Goal: Task Accomplishment & Management: Use online tool/utility

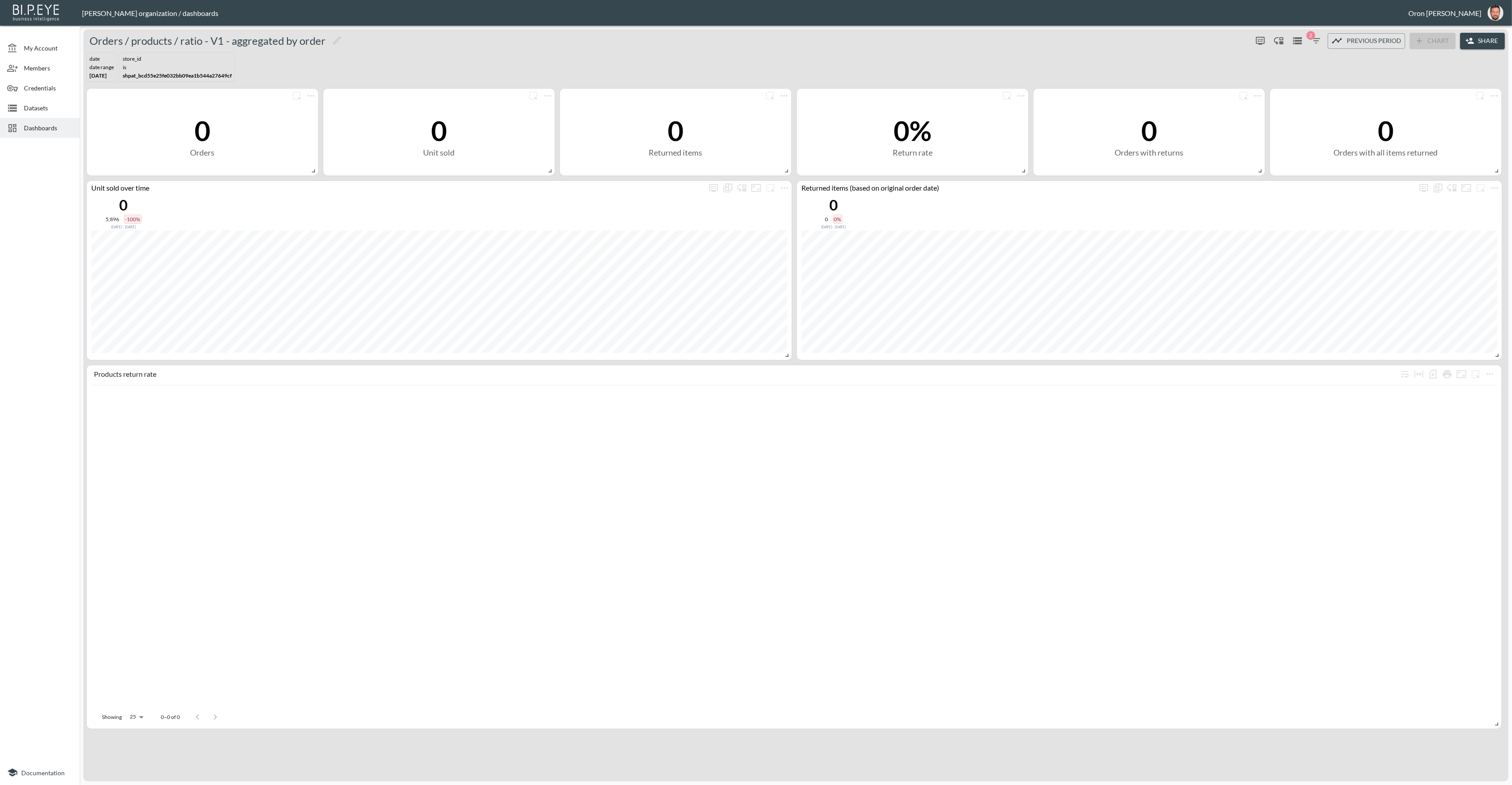
click at [58, 132] on span "Dashboards" at bounding box center [48, 128] width 49 height 9
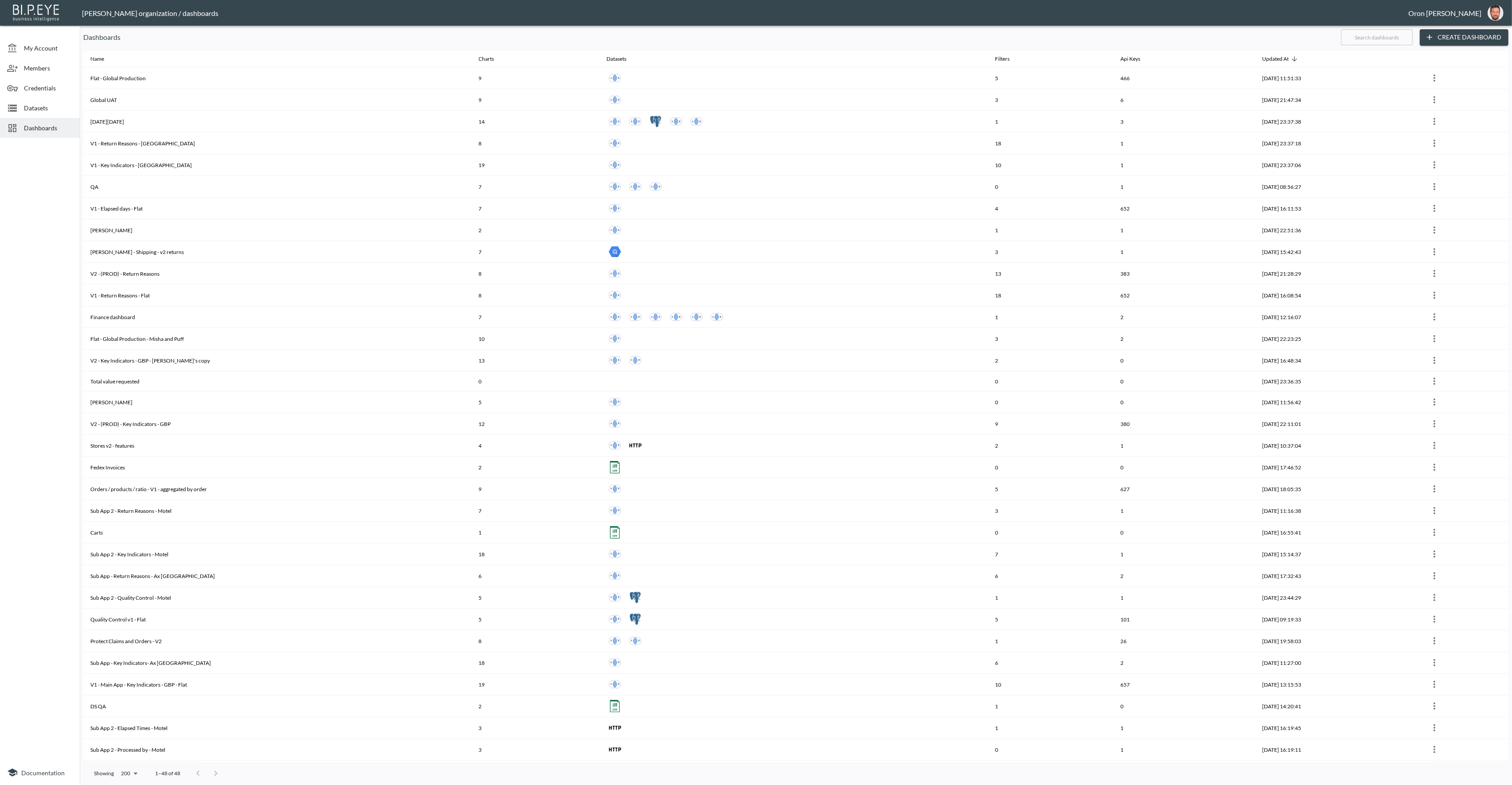
click at [1416, 42] on div "Dashboards ​ Create Dashboard" at bounding box center [796, 38] width 1425 height 16
click at [1402, 36] on input "text" at bounding box center [1377, 38] width 72 height 22
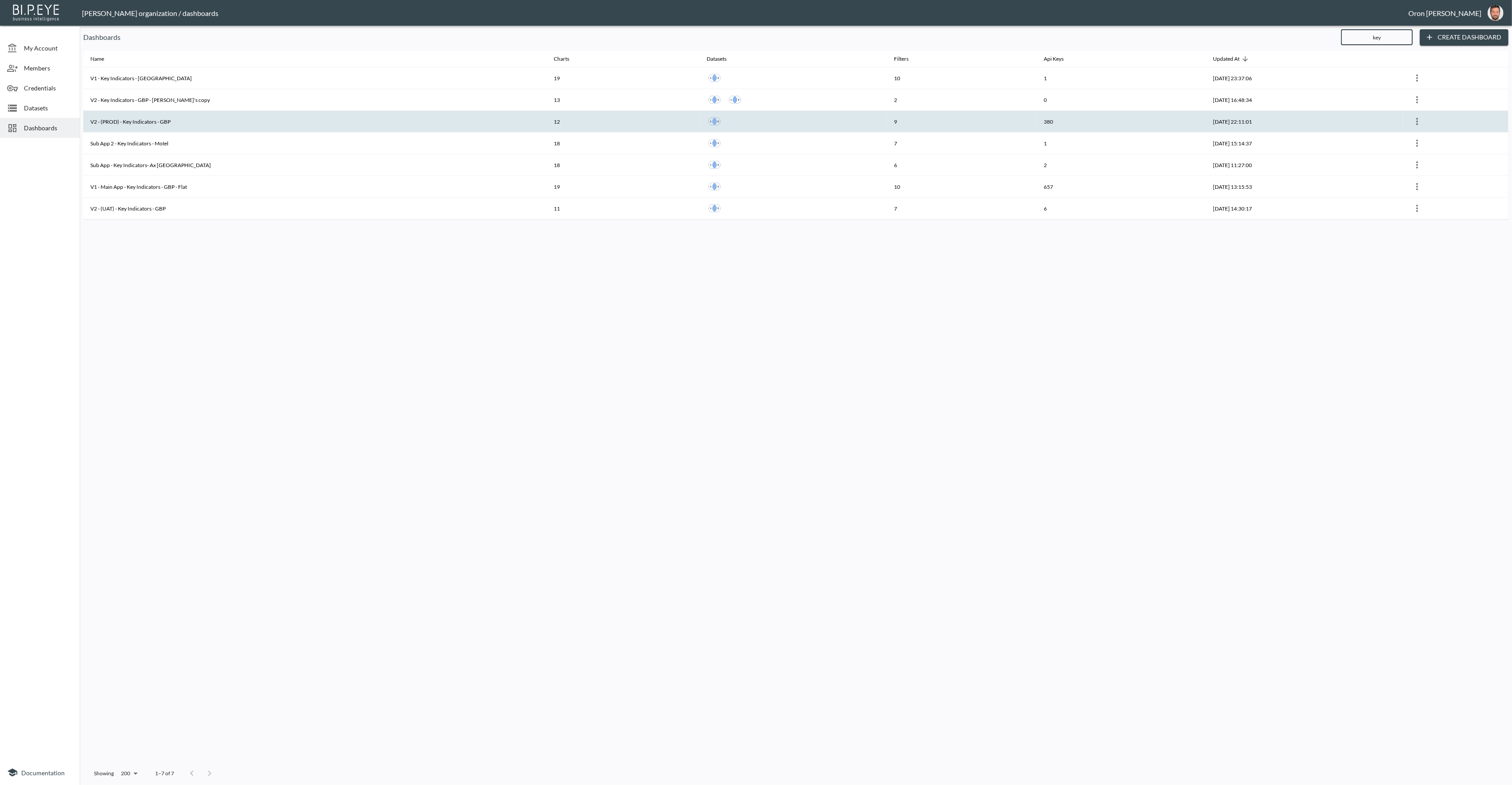
type input "key"
click at [207, 114] on th "V2 - (PROD) - Key Indicators - GBP" at bounding box center [315, 122] width 463 height 22
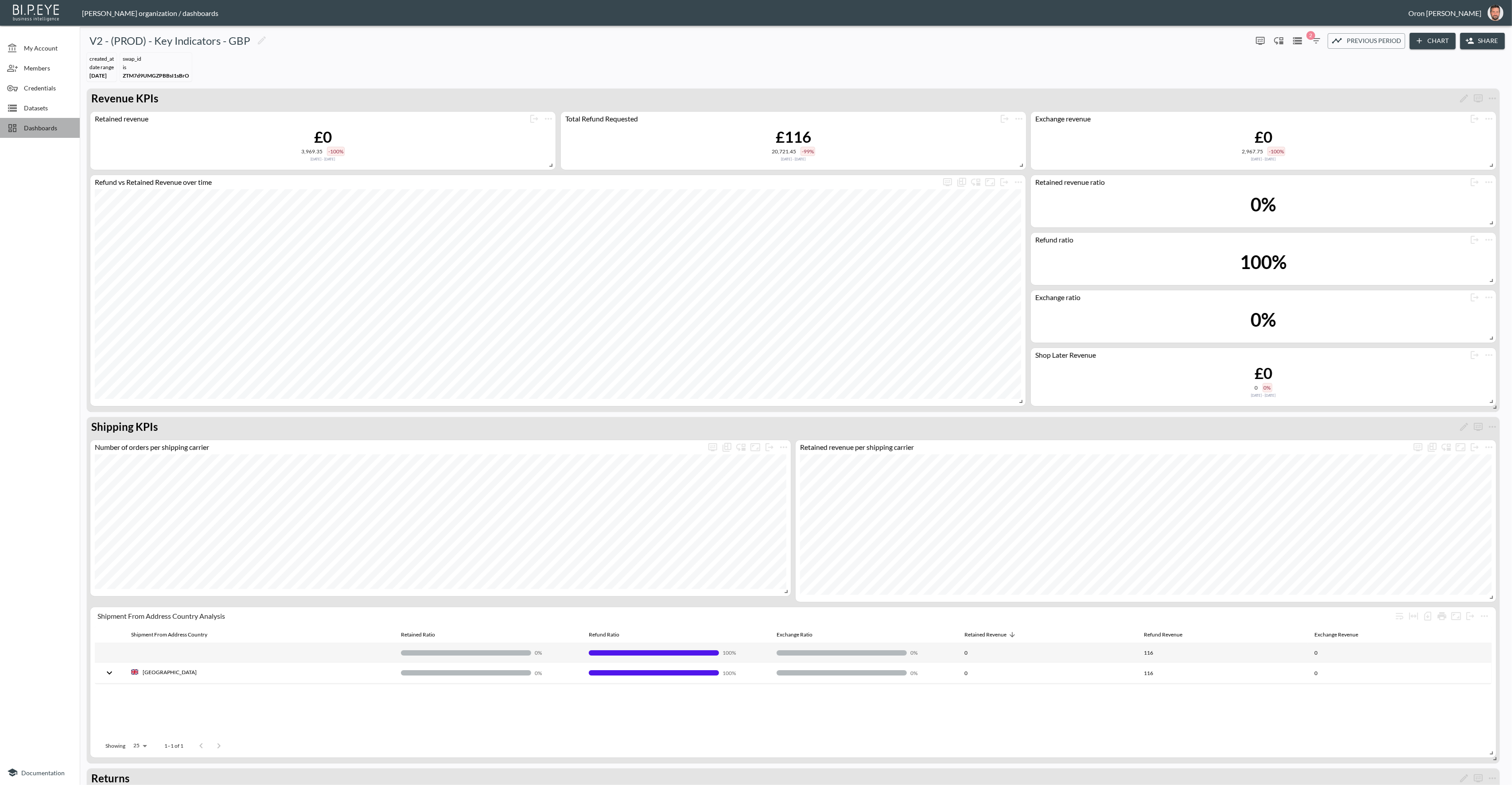
click at [43, 130] on span "Dashboards" at bounding box center [48, 128] width 49 height 9
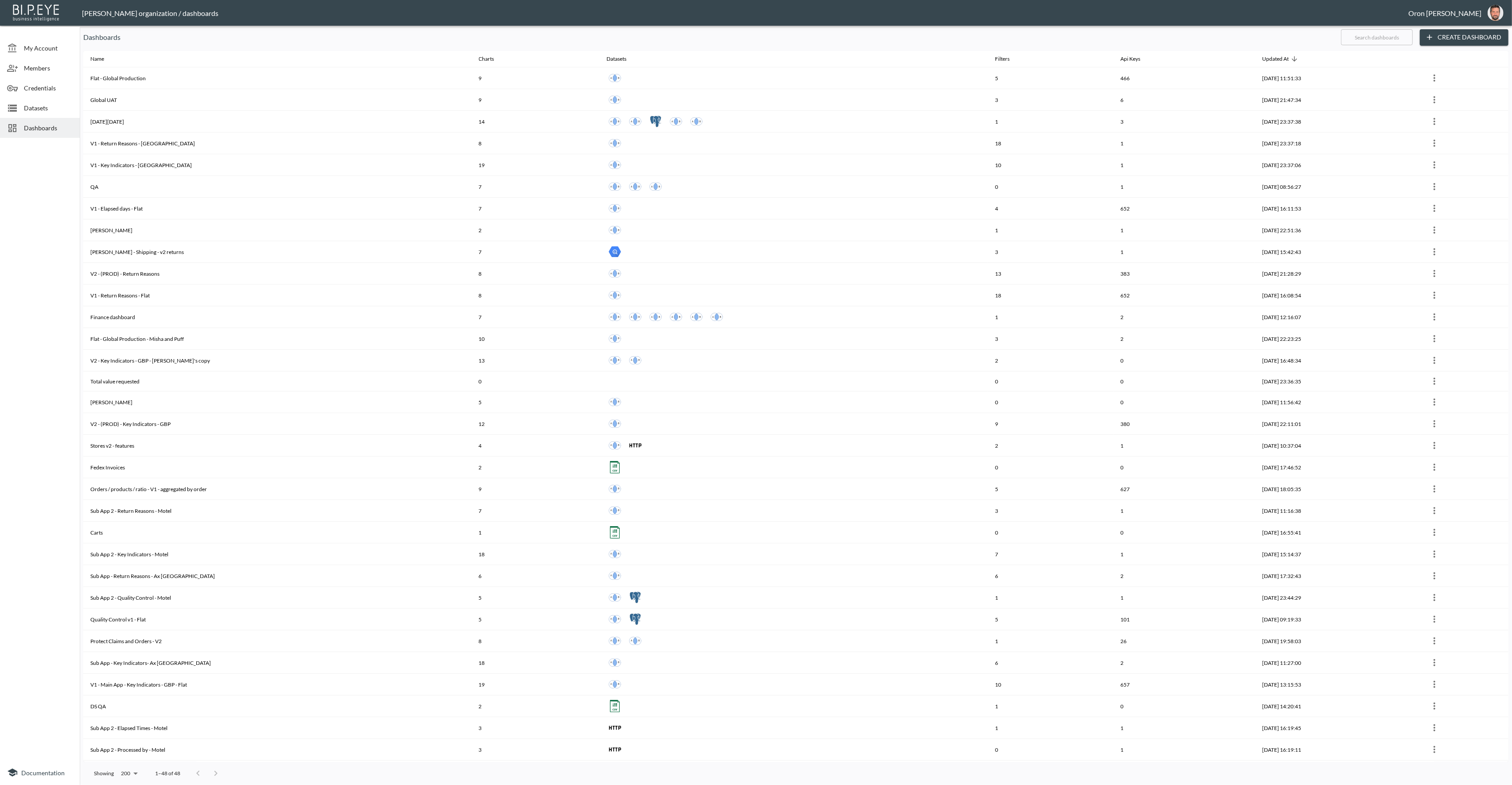
click at [1403, 37] on input "text" at bounding box center [1377, 38] width 72 height 22
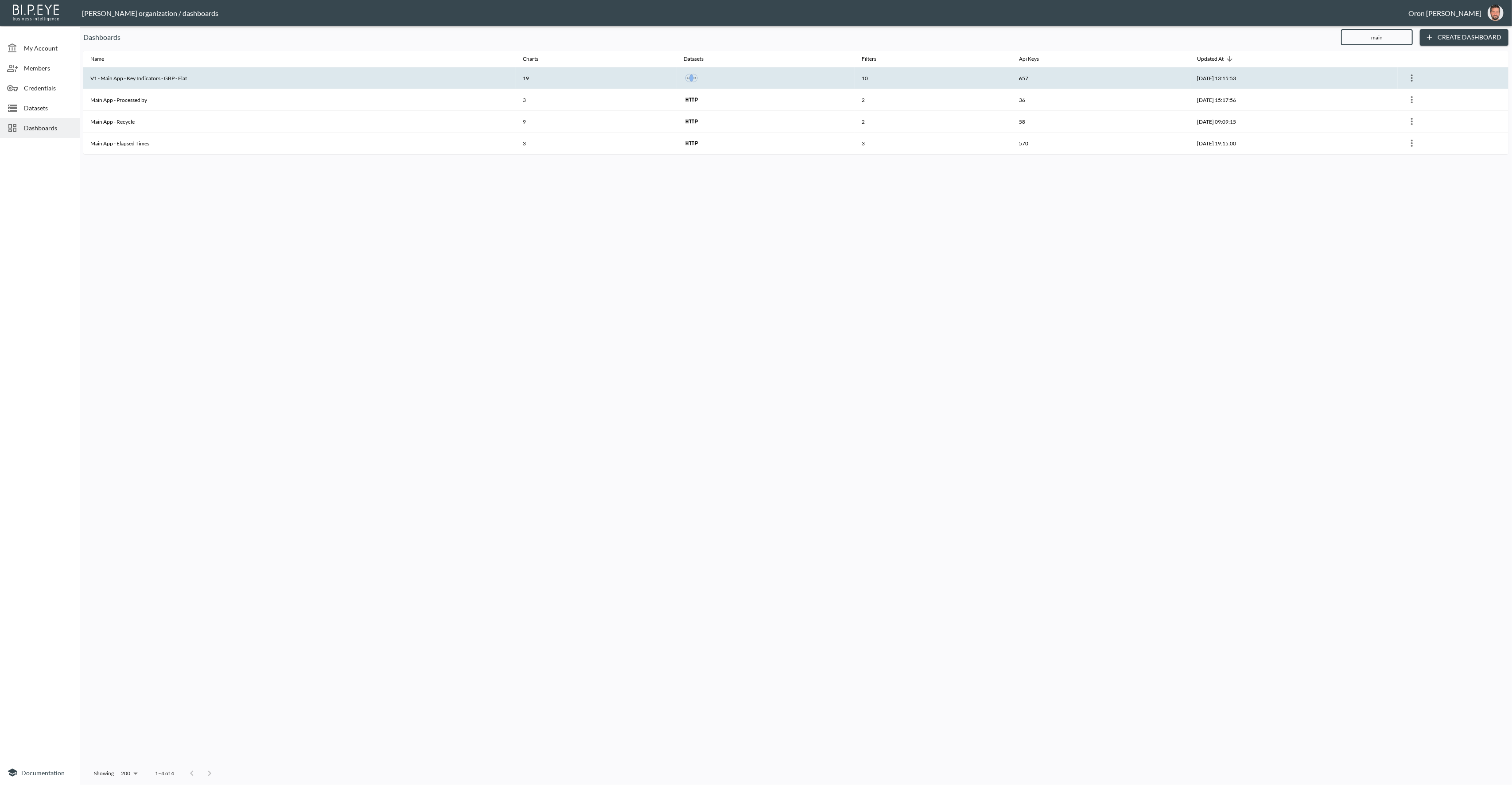
type input "main"
click at [282, 80] on th "V1 - Main App - Key Indicators - GBP - Flat" at bounding box center [299, 78] width 433 height 22
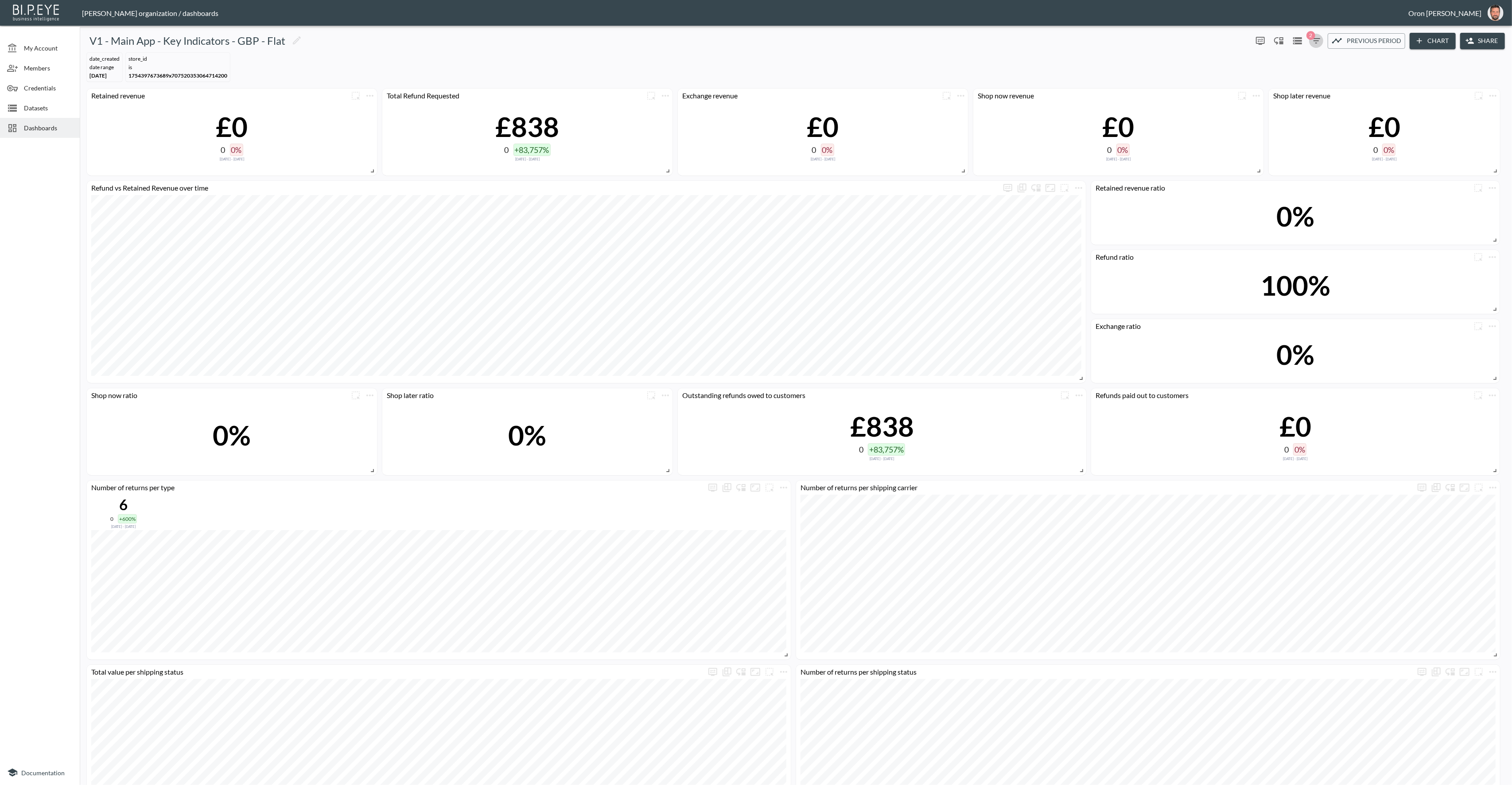
click at [1317, 43] on icon "button" at bounding box center [1316, 41] width 11 height 11
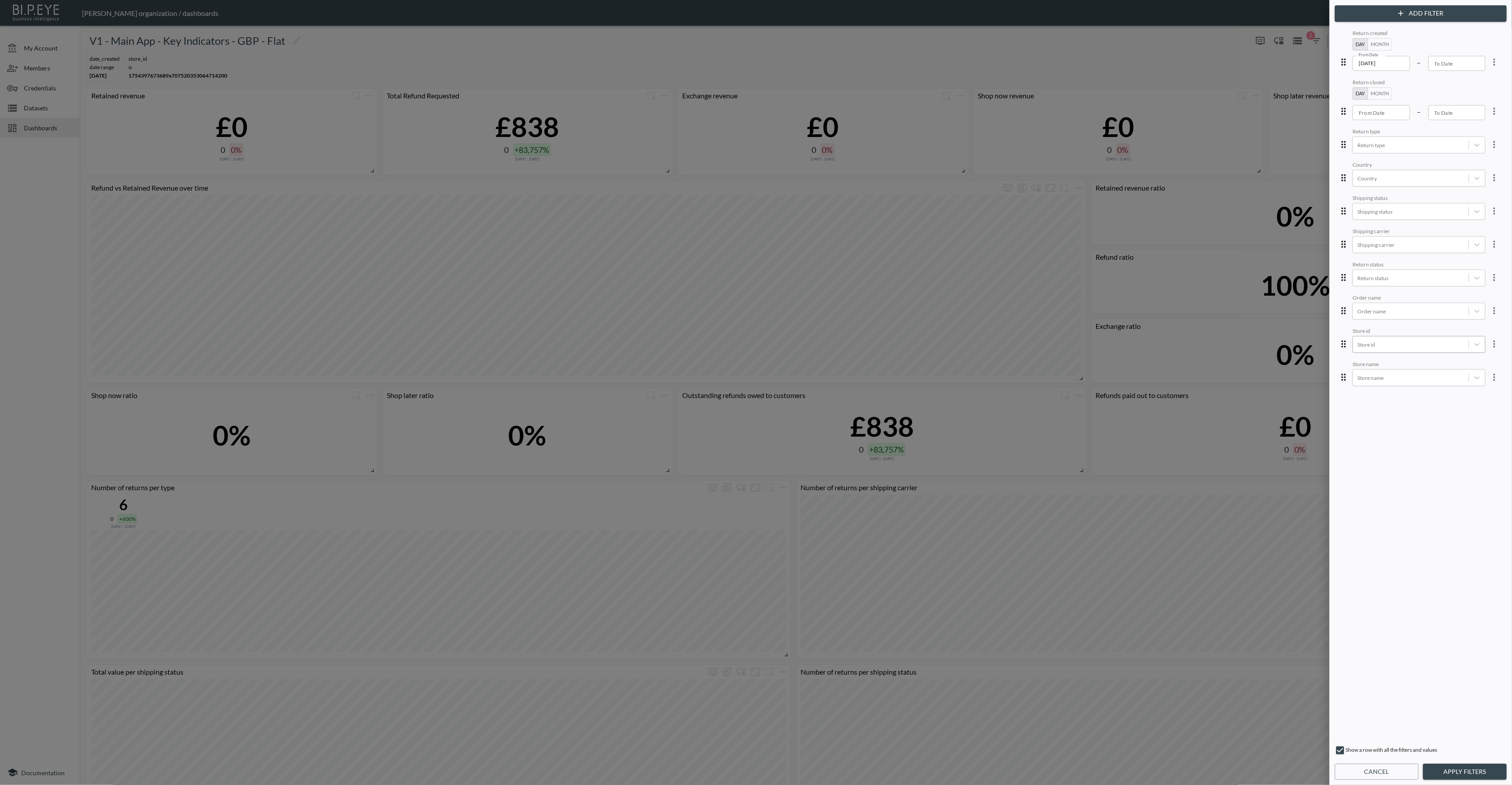
click at [1425, 366] on div "Store name" at bounding box center [1419, 365] width 133 height 8
click at [1423, 369] on body "BI.P.EYE, Interactive Analytics Dashboards - app [PERSON_NAME] organization / d…" at bounding box center [756, 392] width 1512 height 785
click at [1388, 255] on div "[old] Duo Boots EU" at bounding box center [1426, 253] width 155 height 14
click at [1437, 770] on button "Apply Filters" at bounding box center [1464, 771] width 84 height 16
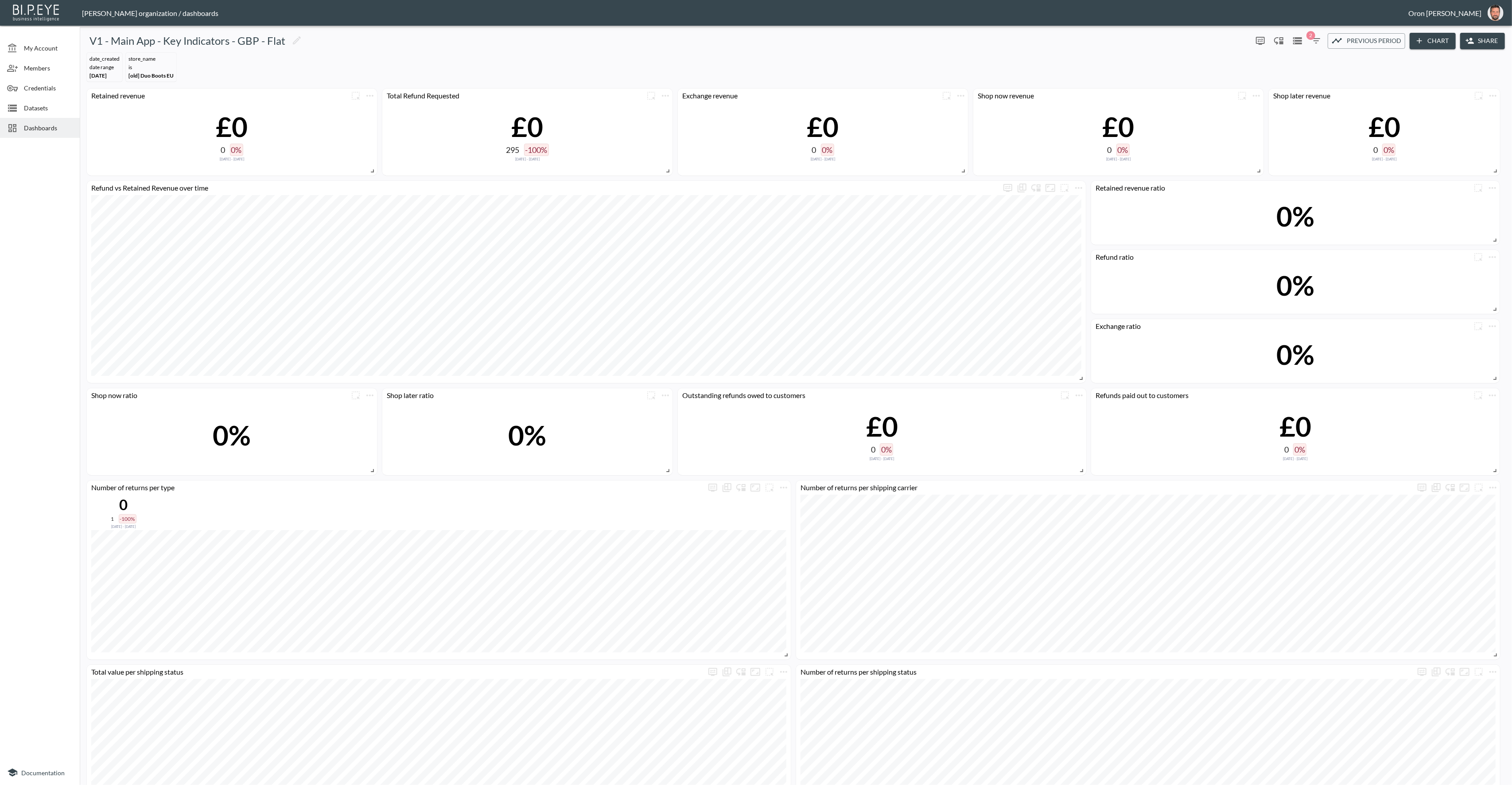
click at [1318, 36] on icon "button" at bounding box center [1316, 41] width 11 height 11
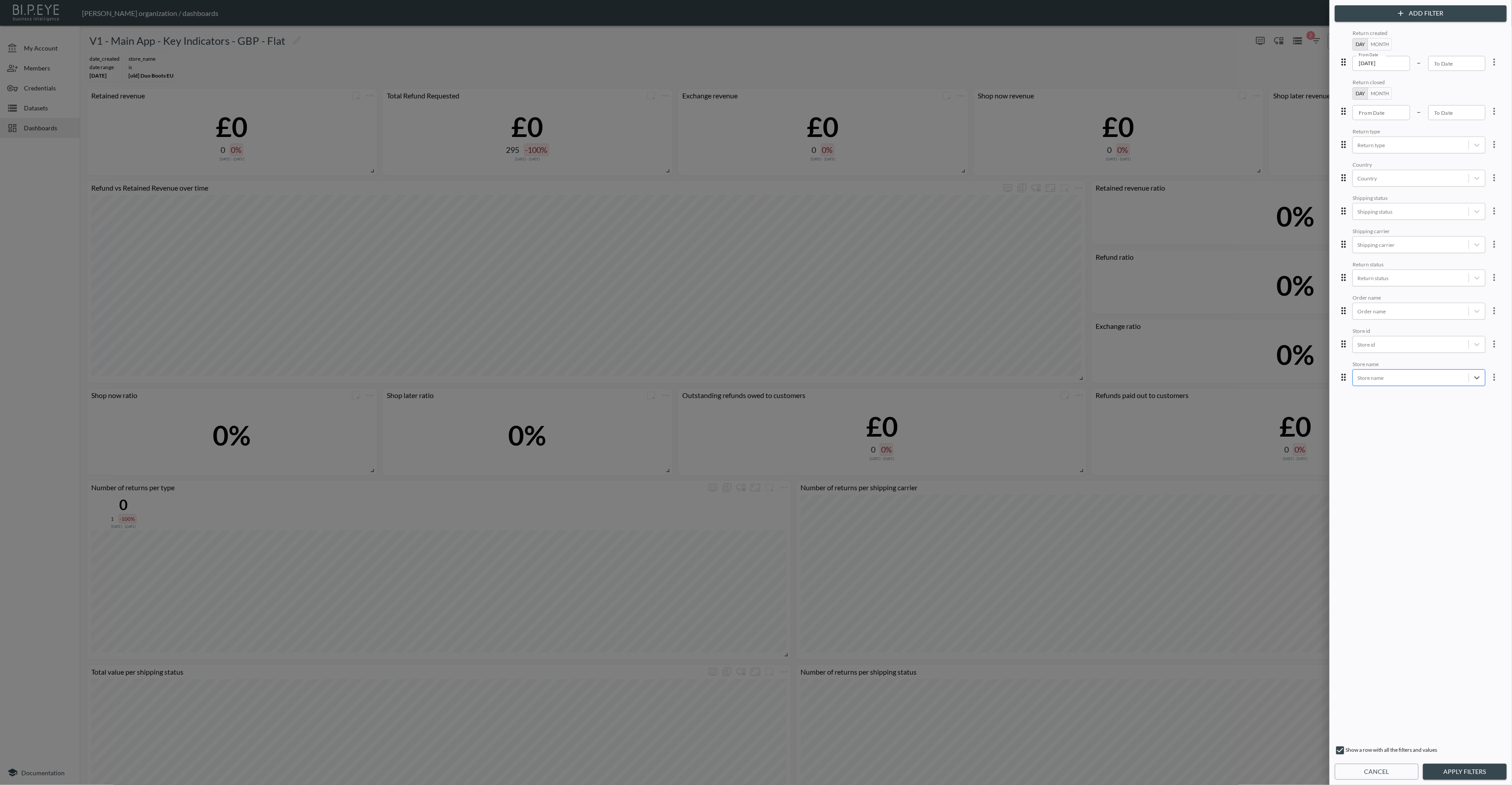
click at [1439, 373] on div at bounding box center [1411, 378] width 107 height 8
click at [1385, 264] on div "3rd Rock" at bounding box center [1426, 268] width 155 height 14
click at [1473, 771] on button "Apply Filters" at bounding box center [1464, 771] width 84 height 16
